Goal: Task Accomplishment & Management: Use online tool/utility

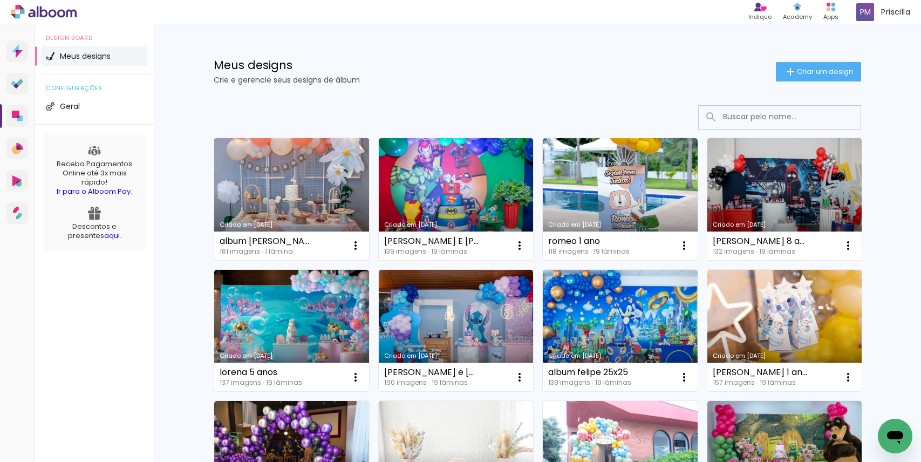
click at [316, 192] on link "Criado em [DATE]" at bounding box center [291, 199] width 155 height 122
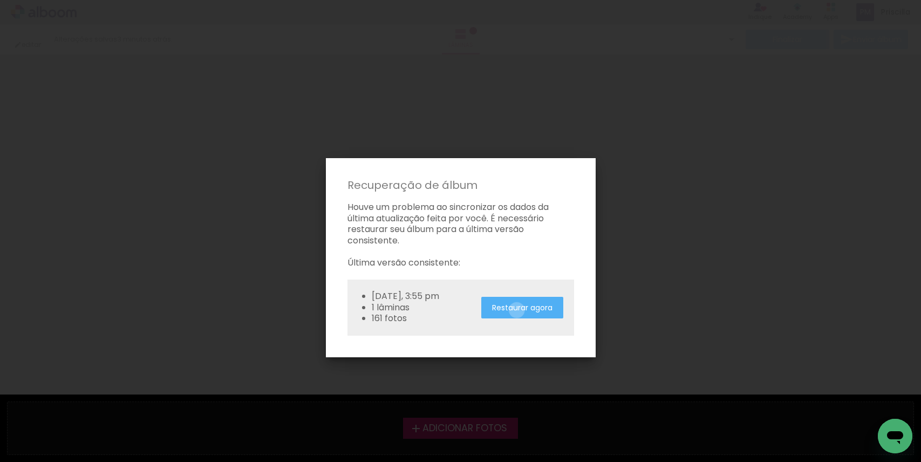
click at [0, 0] on slot "Restaurar agora" at bounding box center [0, 0] width 0 height 0
